Goal: Task Accomplishment & Management: Manage account settings

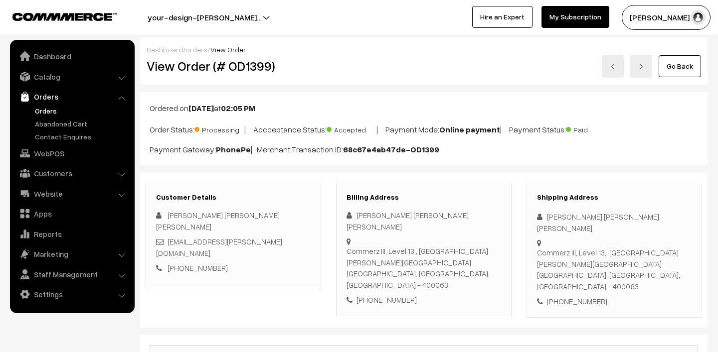
click at [50, 108] on link "Orders" at bounding box center [81, 111] width 99 height 10
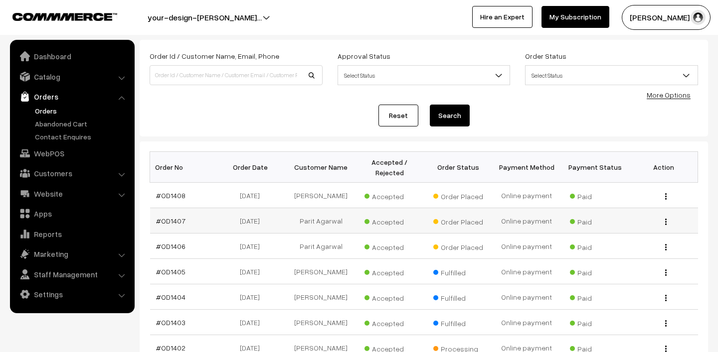
scroll to position [64, 0]
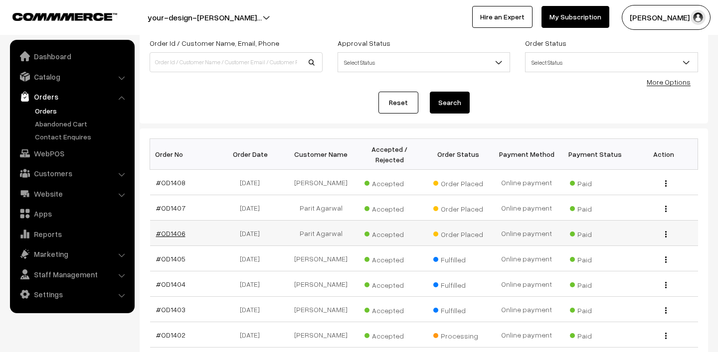
click at [172, 236] on link "#OD1406" at bounding box center [170, 233] width 29 height 8
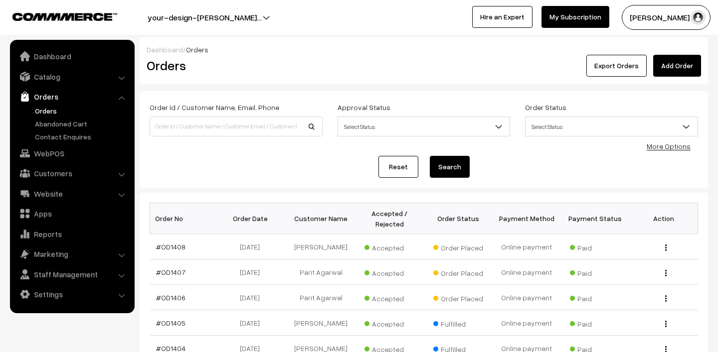
click at [673, 11] on button "[PERSON_NAME] N.P" at bounding box center [666, 17] width 89 height 25
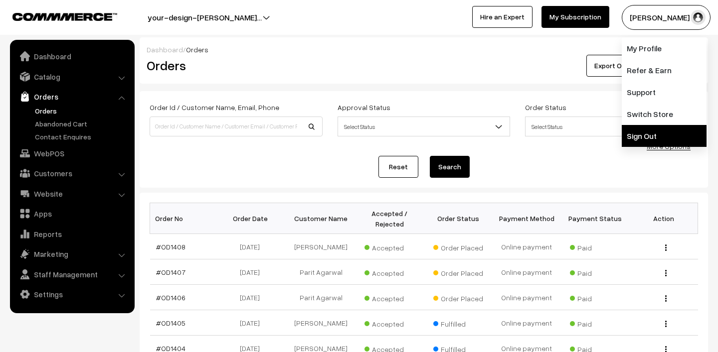
click at [657, 134] on link "Sign Out" at bounding box center [664, 136] width 85 height 22
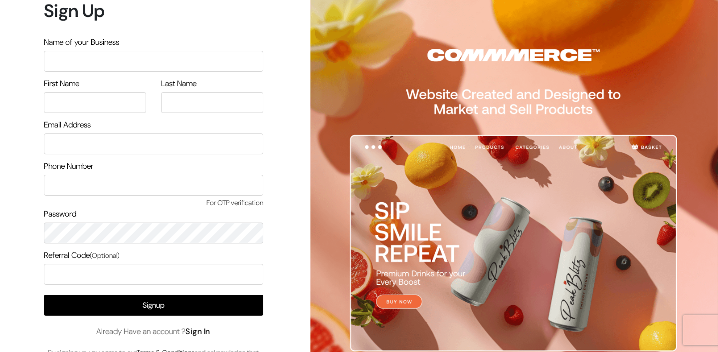
click at [201, 333] on link "Sign In" at bounding box center [197, 331] width 25 height 10
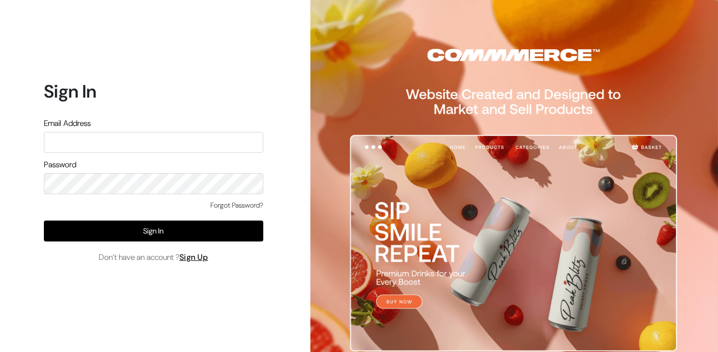
click at [184, 143] on input "text" at bounding box center [153, 142] width 219 height 21
type input "mk@yourdesignstore.in"
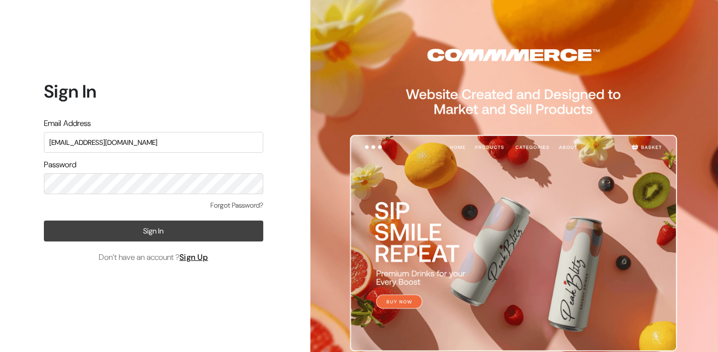
click at [168, 226] on button "Sign In" at bounding box center [153, 231] width 219 height 21
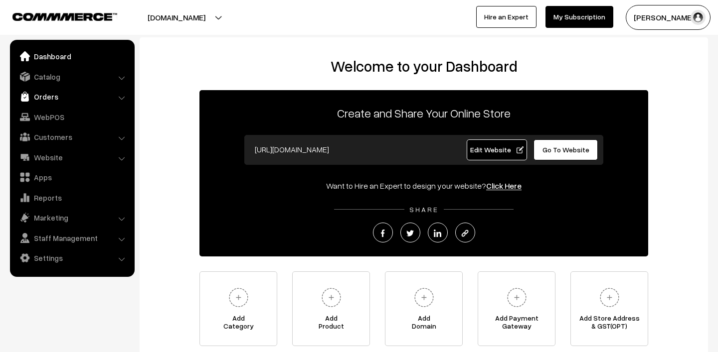
click at [51, 98] on link "Orders" at bounding box center [71, 97] width 119 height 18
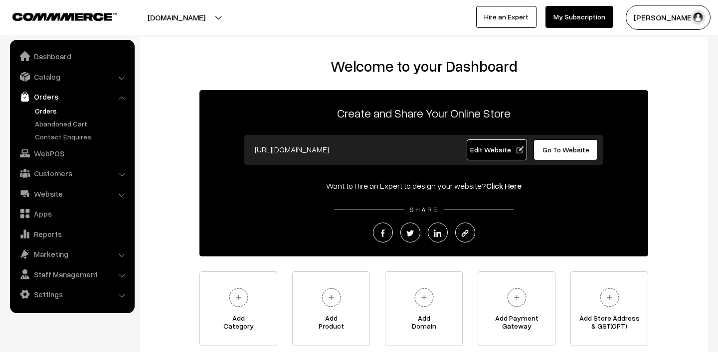
click at [51, 109] on link "Orders" at bounding box center [81, 111] width 99 height 10
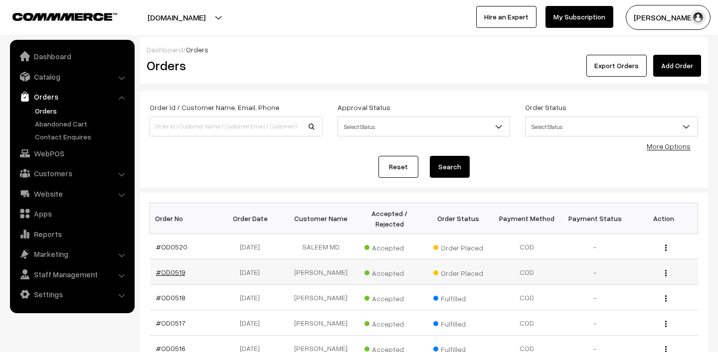
click at [174, 271] on link "#OD0519" at bounding box center [170, 272] width 29 height 8
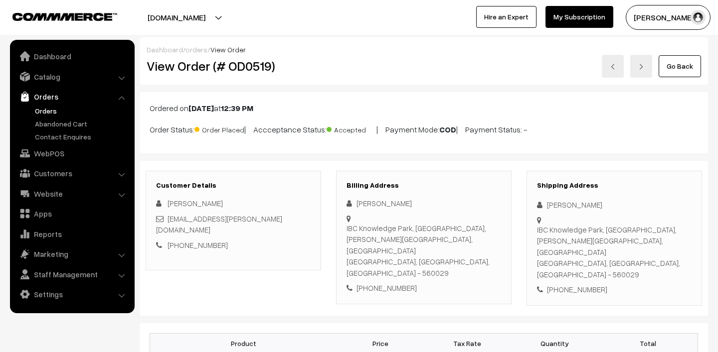
scroll to position [215, 0]
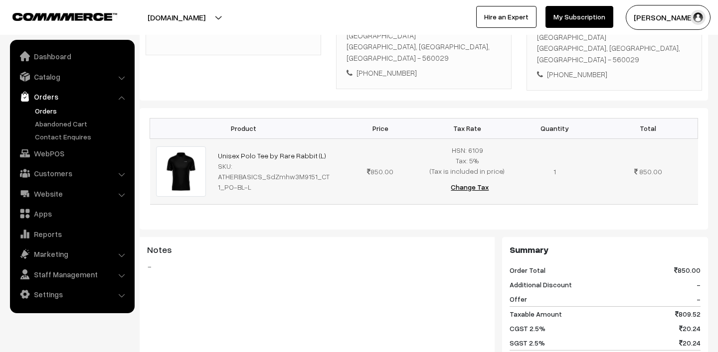
drag, startPoint x: 216, startPoint y: 128, endPoint x: 327, endPoint y: 124, distance: 111.7
click at [327, 139] on td "Unisex Polo Tee by Rare Rabbit (L) SKU: ATHERBASICS_SdZmhw3M9151_CT1_PO-BL-L" at bounding box center [274, 172] width 125 height 66
drag, startPoint x: 213, startPoint y: 134, endPoint x: 333, endPoint y: 129, distance: 120.2
click at [333, 139] on td "Unisex Polo Tee by Rare Rabbit (L) SKU: ATHERBASICS_SdZmhw3M9151_CT1_PO-BL-L" at bounding box center [274, 172] width 125 height 66
copy link "Unisex Polo Tee by Rare Rabbit (L)"
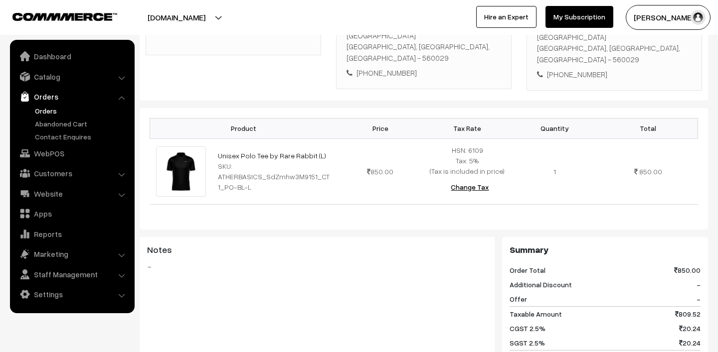
click at [50, 107] on link "Orders" at bounding box center [81, 111] width 99 height 10
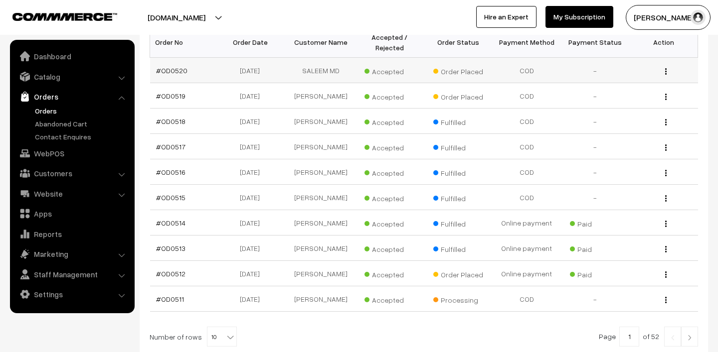
scroll to position [189, 0]
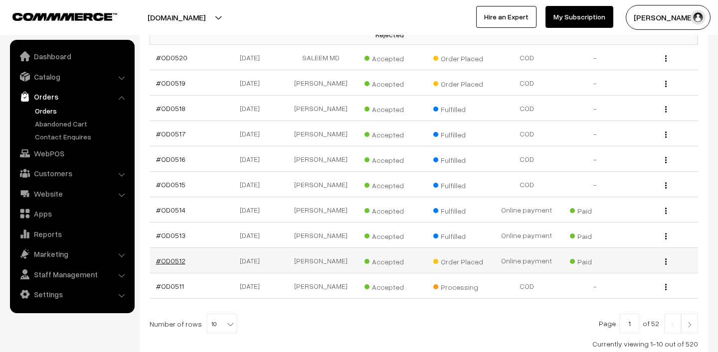
click at [170, 265] on link "#OD0512" at bounding box center [170, 261] width 29 height 8
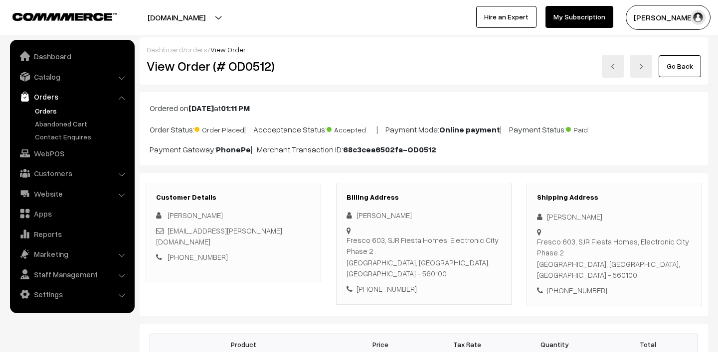
scroll to position [125, 0]
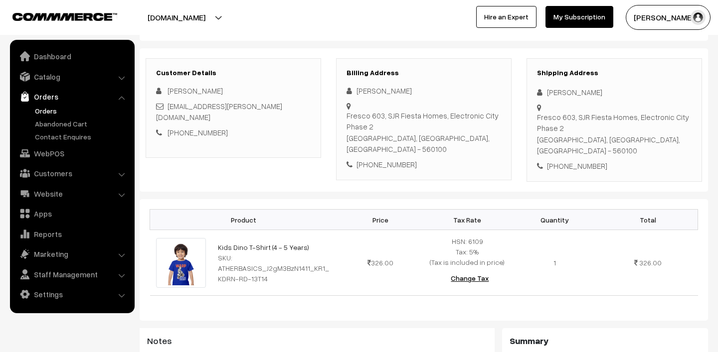
click at [48, 112] on link "Orders" at bounding box center [81, 111] width 99 height 10
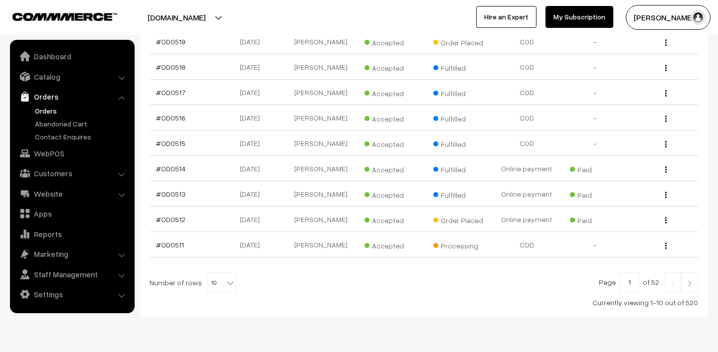
scroll to position [265, 0]
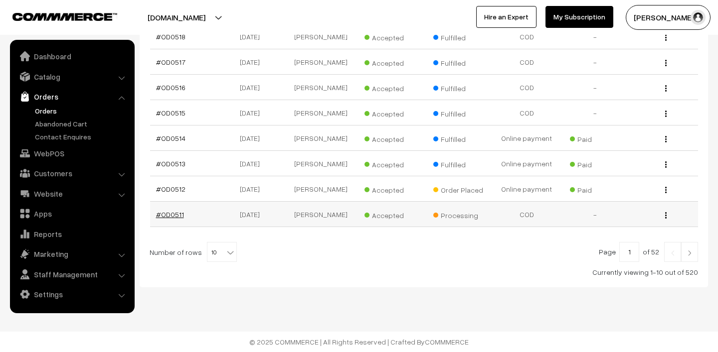
click at [168, 217] on link "#OD0511" at bounding box center [170, 214] width 28 height 8
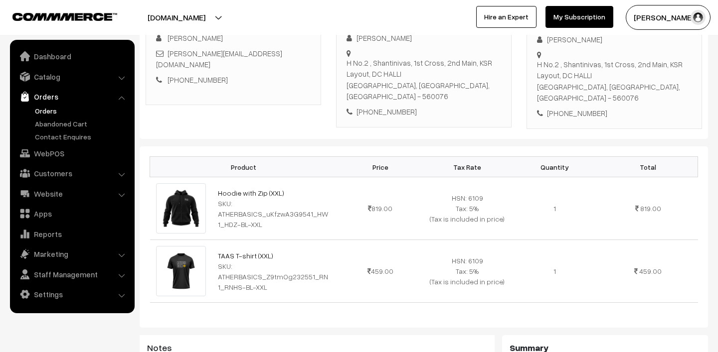
scroll to position [183, 0]
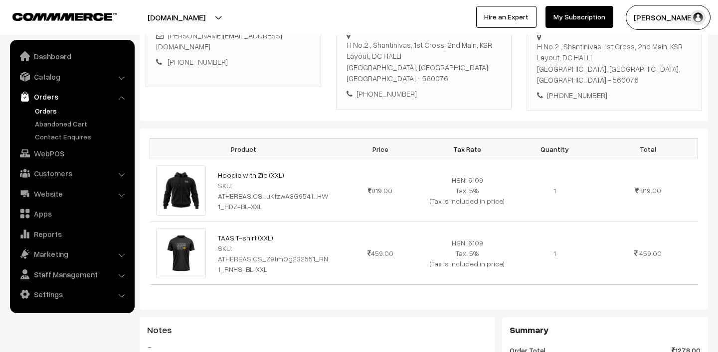
click at [52, 113] on link "Orders" at bounding box center [81, 111] width 99 height 10
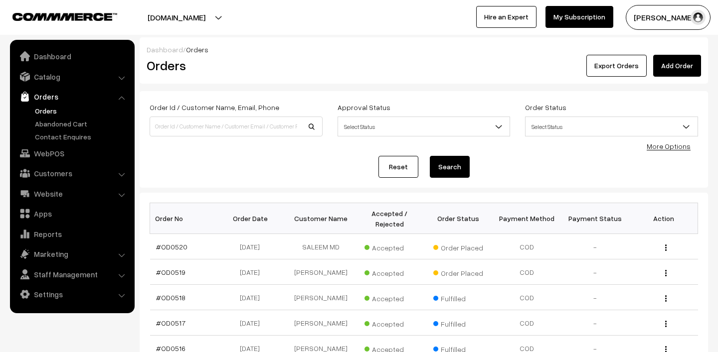
click at [44, 110] on link "Orders" at bounding box center [81, 111] width 99 height 10
click at [175, 247] on link "#OD0520" at bounding box center [171, 247] width 31 height 8
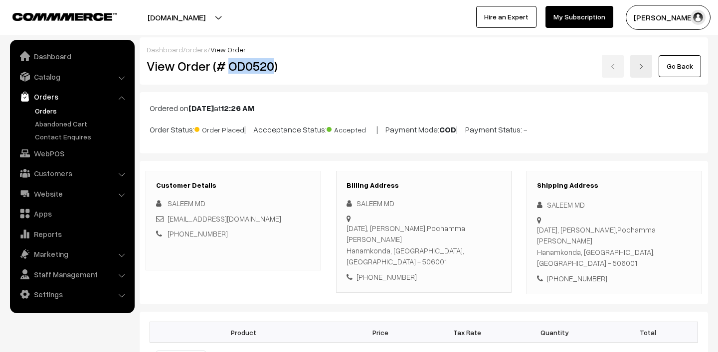
drag, startPoint x: 229, startPoint y: 68, endPoint x: 270, endPoint y: 67, distance: 40.9
click at [270, 67] on h2 "View Order (# OD0520)" at bounding box center [234, 65] width 175 height 15
copy h2 "OD0520"
click at [234, 217] on link "Saleemmohammad337@gmail.com" at bounding box center [224, 218] width 114 height 9
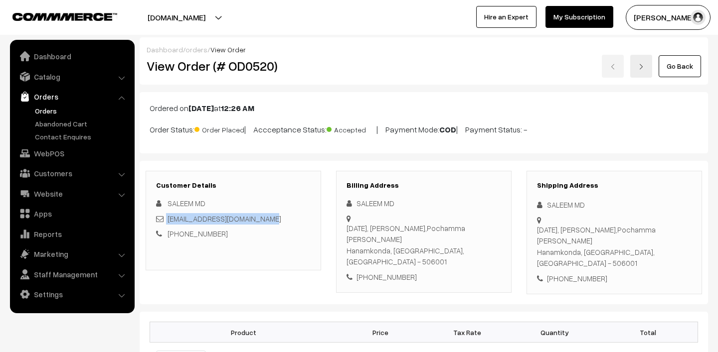
drag, startPoint x: 285, startPoint y: 220, endPoint x: 163, endPoint y: 213, distance: 121.3
click at [163, 213] on div "Saleemmohammad337@gmail.com" at bounding box center [233, 218] width 155 height 11
copy div "Saleemmohammad337@gmail.com"
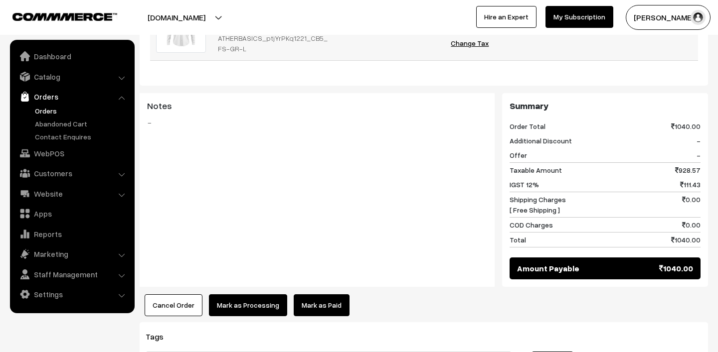
scroll to position [374, 0]
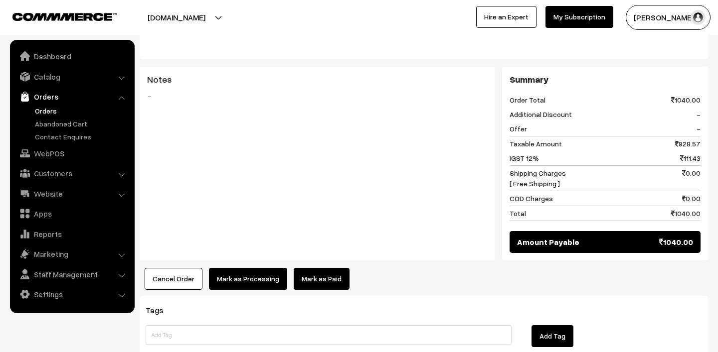
click at [171, 268] on button "Cancel Order" at bounding box center [174, 279] width 58 height 22
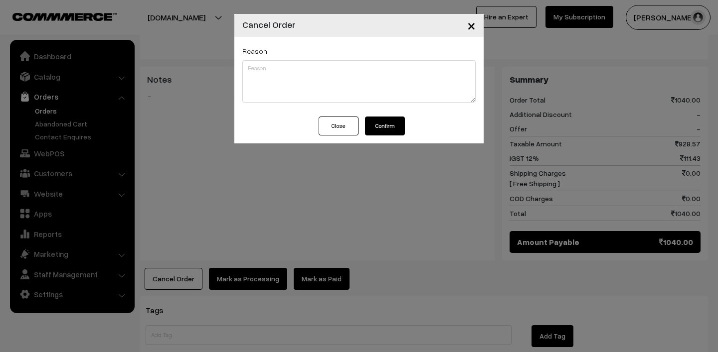
click at [329, 133] on button "Close" at bounding box center [338, 126] width 40 height 19
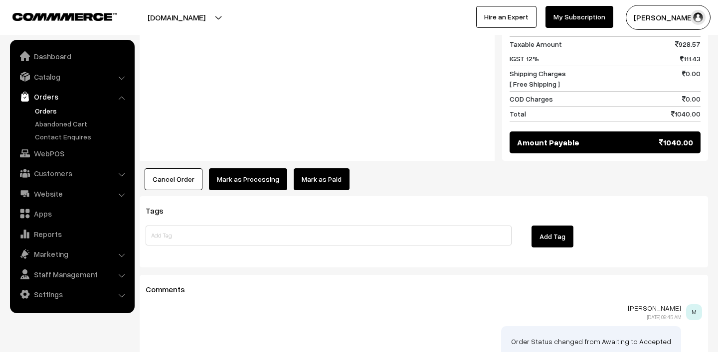
scroll to position [538, 0]
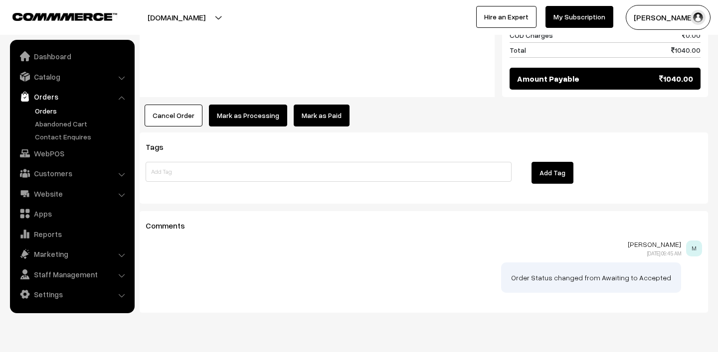
click at [170, 105] on button "Cancel Order" at bounding box center [174, 116] width 58 height 22
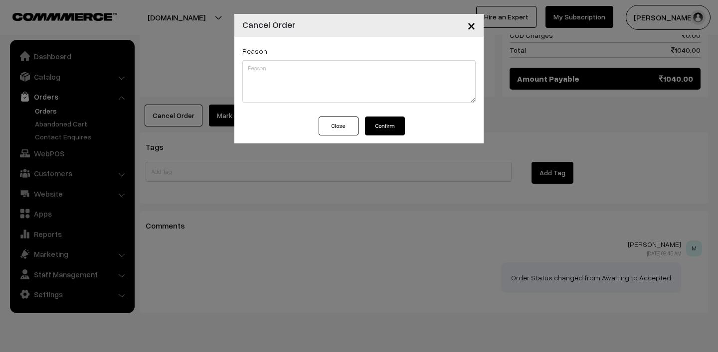
click at [383, 131] on button "Confirm" at bounding box center [385, 126] width 40 height 19
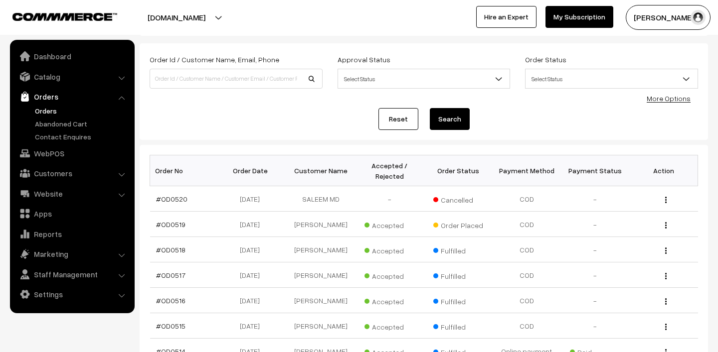
scroll to position [55, 0]
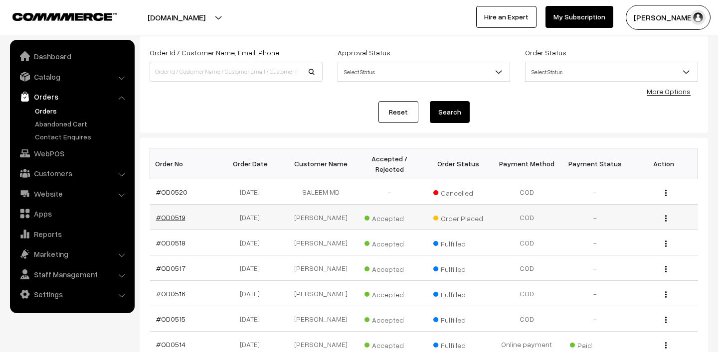
click at [174, 217] on link "#OD0519" at bounding box center [170, 217] width 29 height 8
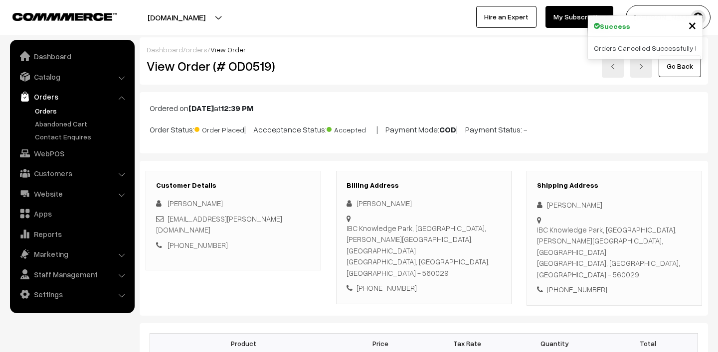
scroll to position [211, 0]
